Goal: Task Accomplishment & Management: Use online tool/utility

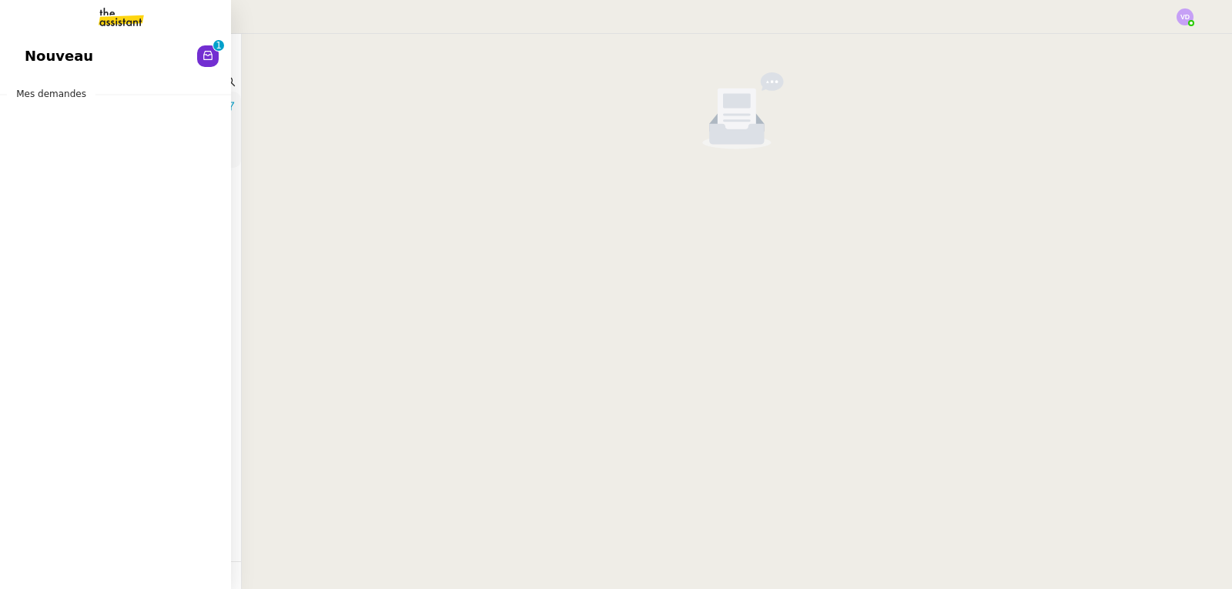
drag, startPoint x: 35, startPoint y: 52, endPoint x: 374, endPoint y: 153, distance: 353.6
click at [35, 52] on span "Nouveau" at bounding box center [59, 56] width 69 height 23
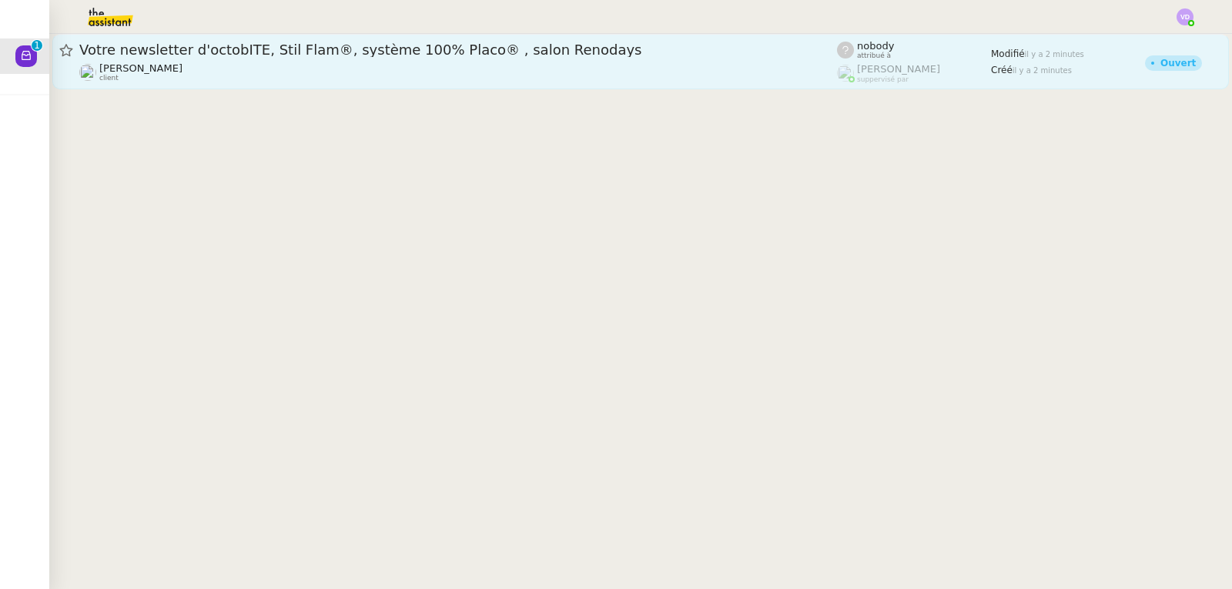
click at [354, 72] on div "[PERSON_NAME] client" at bounding box center [458, 72] width 758 height 20
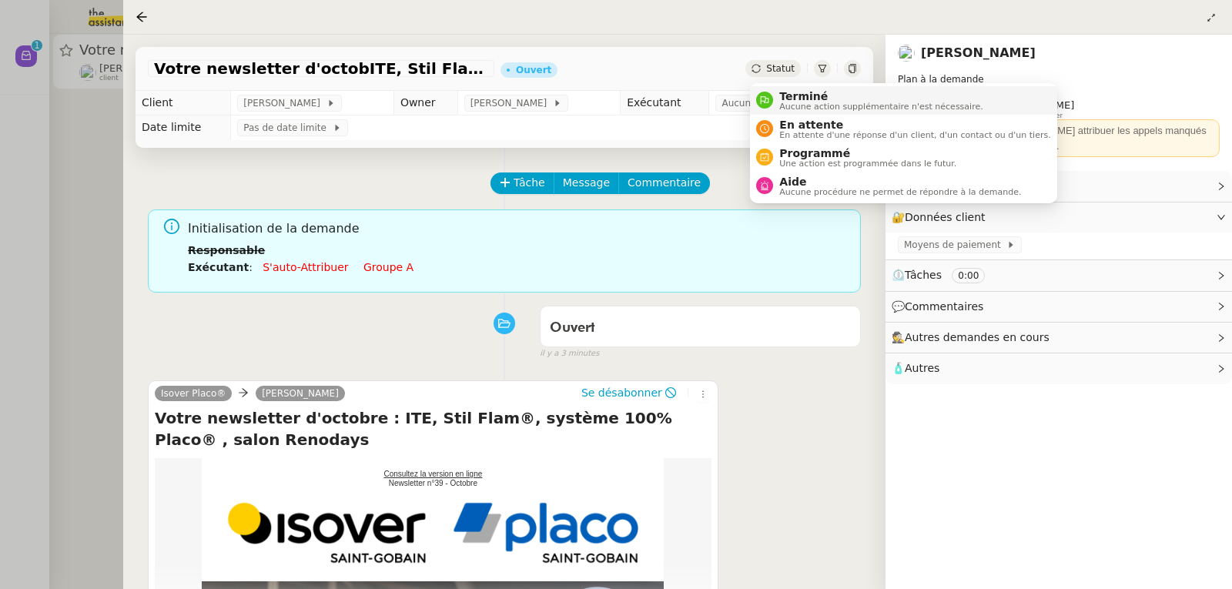
click at [801, 94] on span "Terminé" at bounding box center [881, 96] width 203 height 12
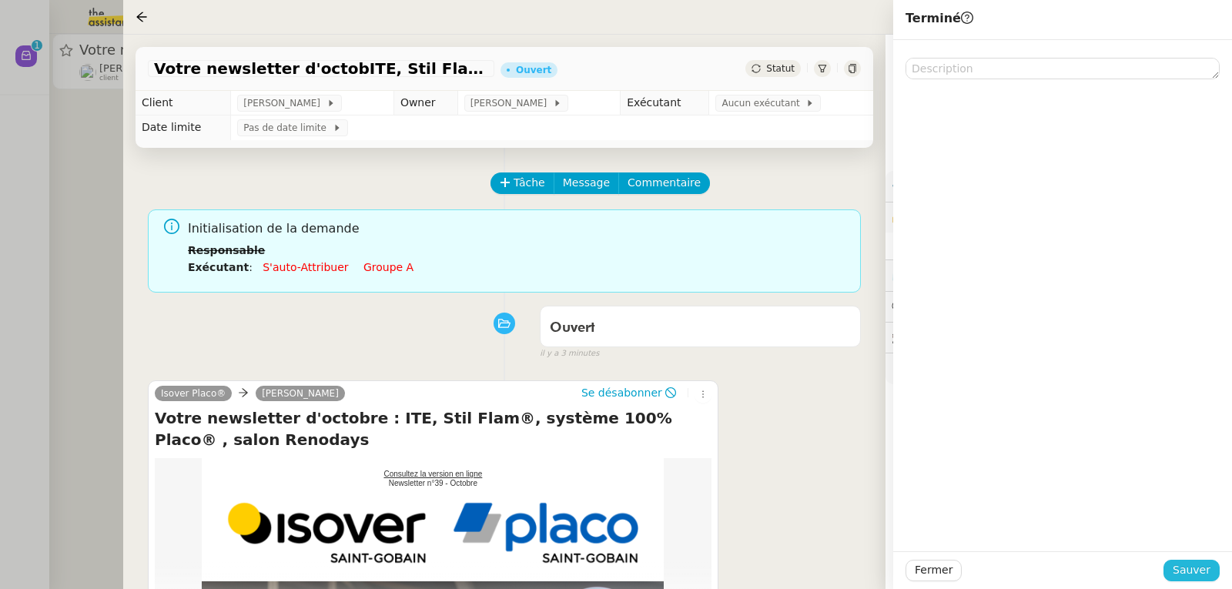
click at [1207, 567] on span "Sauver" at bounding box center [1192, 571] width 38 height 18
